Goal: Check status: Check status

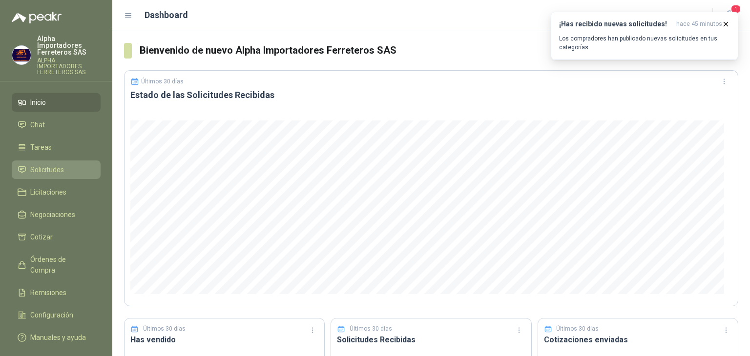
click at [42, 164] on span "Solicitudes" at bounding box center [47, 169] width 34 height 11
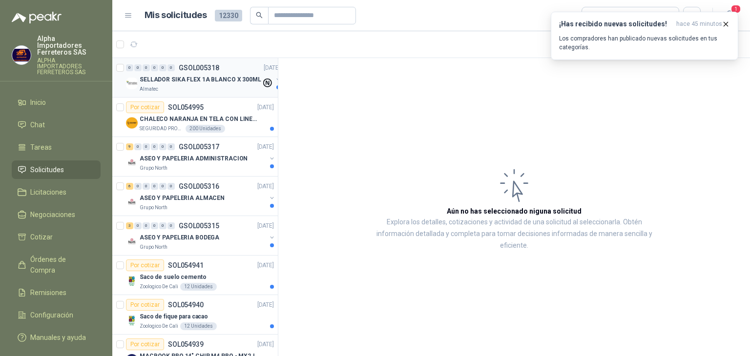
click at [215, 86] on div "Almatec" at bounding box center [201, 89] width 122 height 8
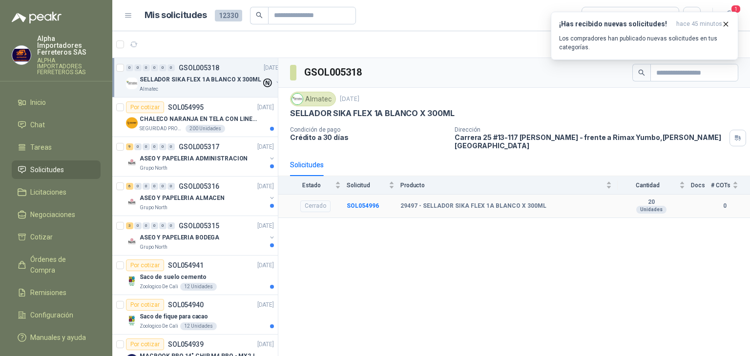
click at [321, 201] on div "Cerrado" at bounding box center [315, 207] width 30 height 12
click at [533, 235] on div "GSOL005318 Almatec [DATE] SELLADOR SIKA FLEX 1A BLANCO X 300ML Condición de pag…" at bounding box center [513, 209] width 471 height 302
drag, startPoint x: 507, startPoint y: 291, endPoint x: 508, endPoint y: 250, distance: 40.5
click at [507, 287] on div "GSOL005318 Almatec [DATE] SELLADOR SIKA FLEX 1A BLANCO X 300ML Condición de pag…" at bounding box center [513, 209] width 471 height 302
click at [459, 203] on b "29497 - SELLADOR SIKA FLEX 1A BLANCO X 300ML" at bounding box center [473, 207] width 146 height 8
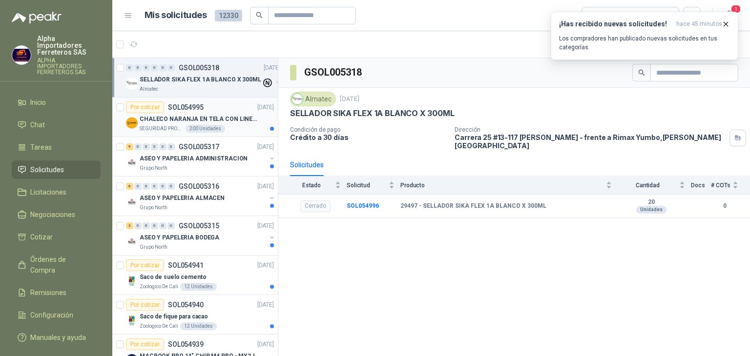
click at [188, 110] on p "SOL054995" at bounding box center [186, 107] width 36 height 7
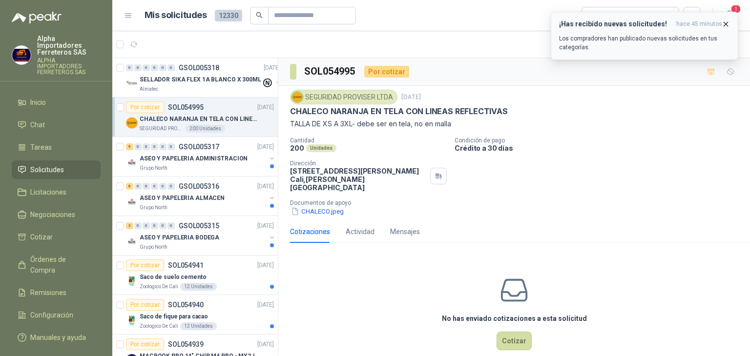
click at [726, 29] on div "¡Has recibido nuevas solicitudes! hace 45 minutos Los compradores han publicado…" at bounding box center [644, 36] width 171 height 32
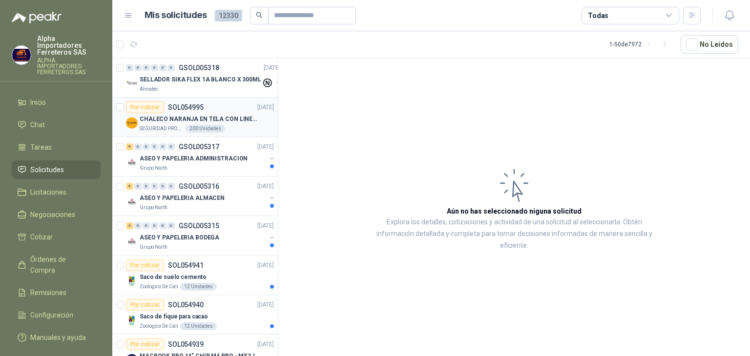
click at [233, 110] on div "Por cotizar SOL054995 [DATE]" at bounding box center [200, 107] width 148 height 12
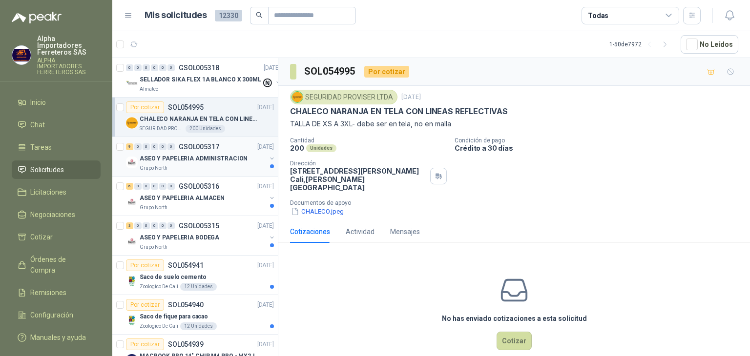
click at [188, 159] on p "ASEO Y PAPELERIA ADMINISTRACION" at bounding box center [194, 158] width 108 height 9
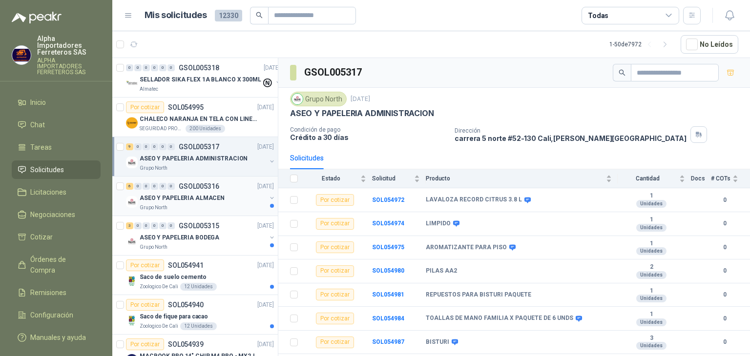
click at [192, 206] on div "Grupo North" at bounding box center [203, 208] width 126 height 8
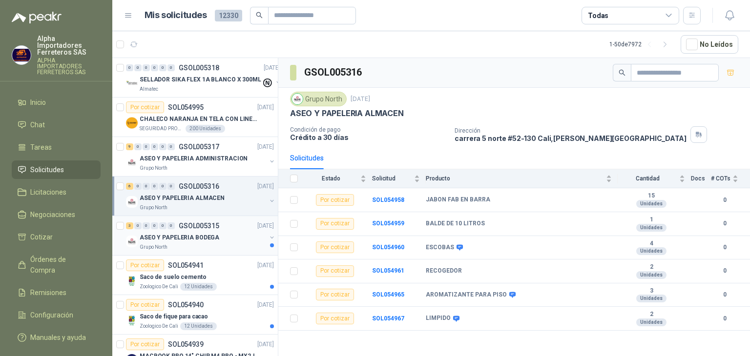
click at [220, 235] on div "ASEO Y PAPELERIA BODEGA" at bounding box center [203, 238] width 126 height 12
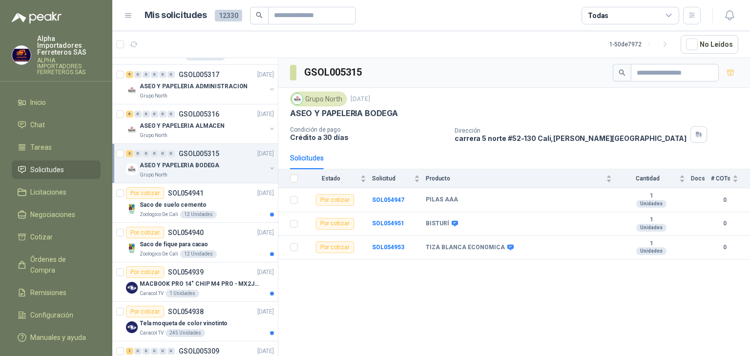
scroll to position [146, 0]
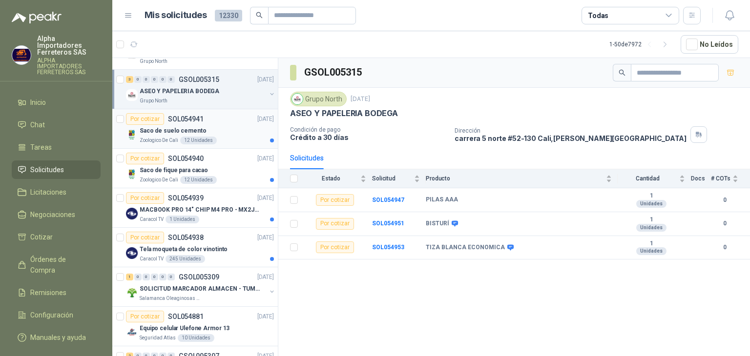
click at [224, 139] on div "Zoologico De Cali 12 Unidades" at bounding box center [207, 141] width 134 height 8
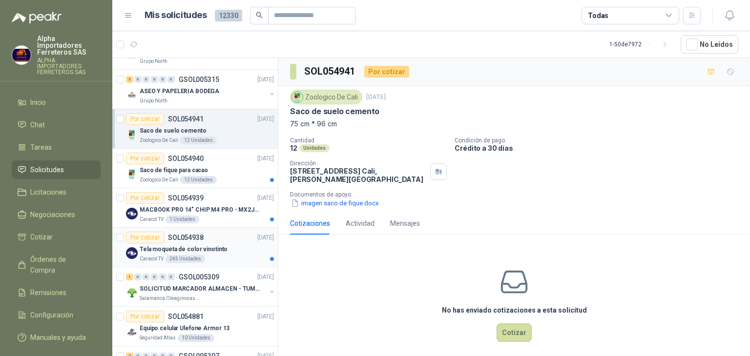
scroll to position [195, 0]
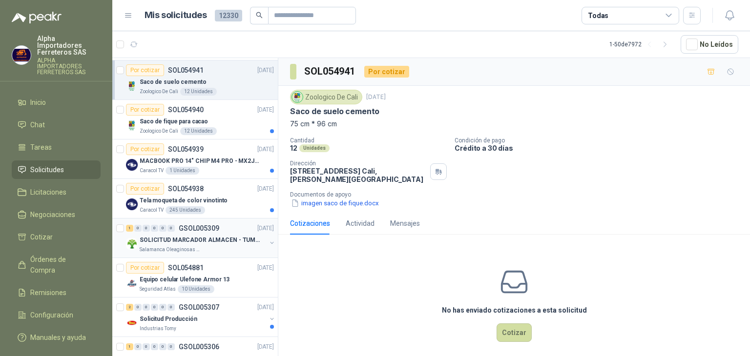
click at [214, 250] on div "Salamanca Oleaginosas SAS" at bounding box center [203, 250] width 126 height 8
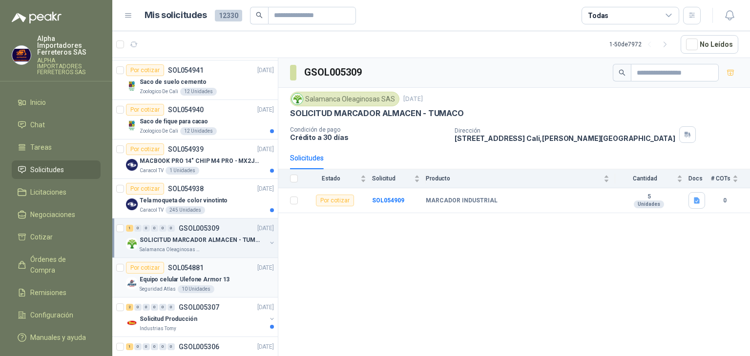
click at [217, 287] on div "Seguridad Atlas 10 Unidades" at bounding box center [207, 289] width 134 height 8
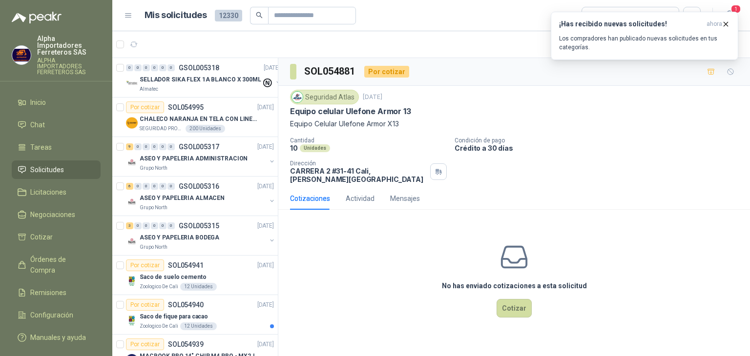
drag, startPoint x: 445, startPoint y: 10, endPoint x: 453, endPoint y: 10, distance: 8.3
click at [445, 10] on article "Mis solicitudes 12330 Todas" at bounding box center [422, 16] width 556 height 18
click at [726, 24] on icon "button" at bounding box center [725, 24] width 8 height 8
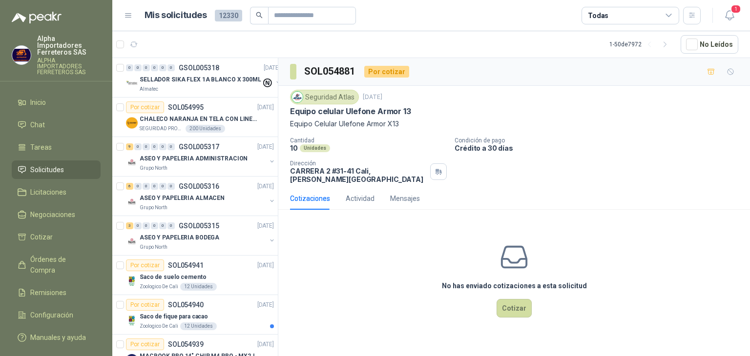
click at [644, 16] on div "Todas" at bounding box center [630, 16] width 98 height 18
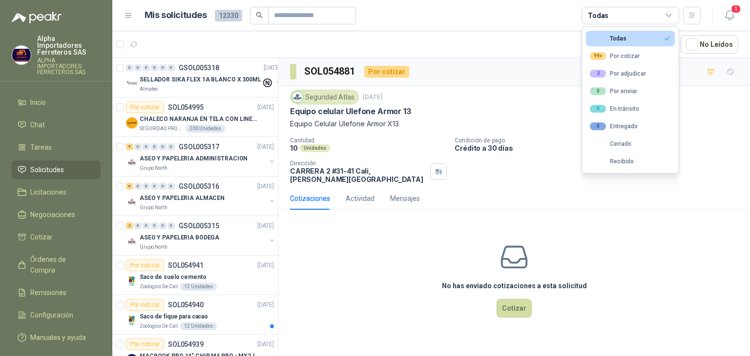
click at [488, 14] on article "Mis solicitudes 12330 Todas" at bounding box center [422, 16] width 556 height 18
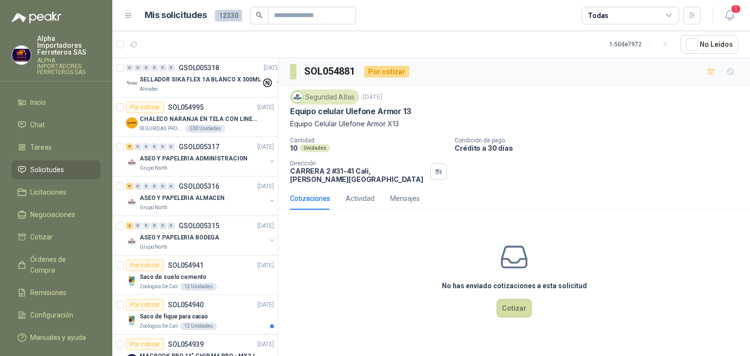
click at [36, 164] on span "Solicitudes" at bounding box center [47, 169] width 34 height 11
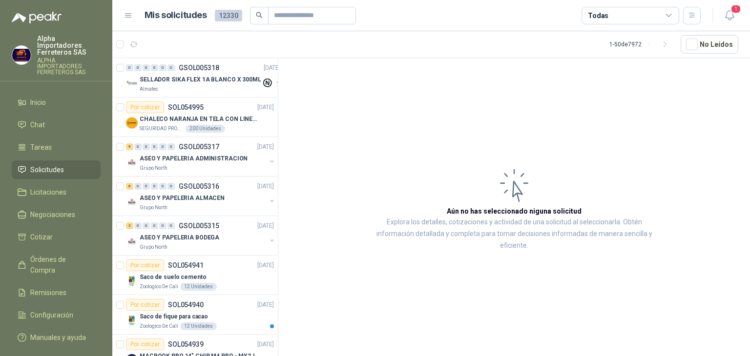
click at [84, 164] on li "Solicitudes" at bounding box center [56, 169] width 77 height 11
